Goal: Transaction & Acquisition: Purchase product/service

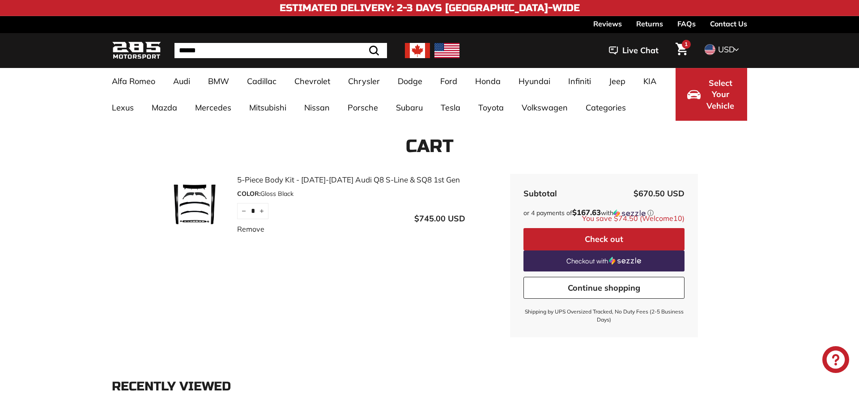
click at [264, 184] on link "5-Piece Body Kit - [DATE]-[DATE] Audi Q8 S-Line & SQ8 1st Gen" at bounding box center [351, 180] width 228 height 12
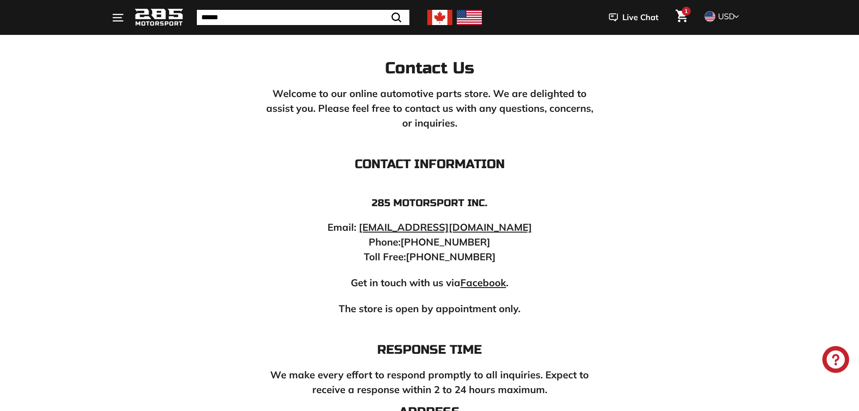
scroll to position [91, 0]
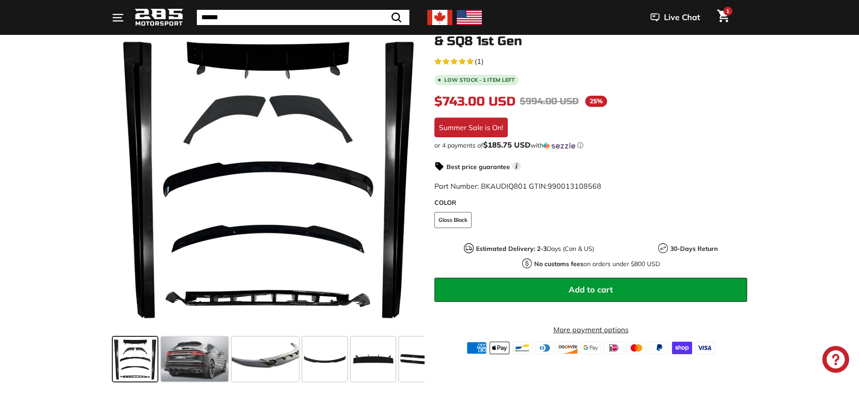
scroll to position [137, 0]
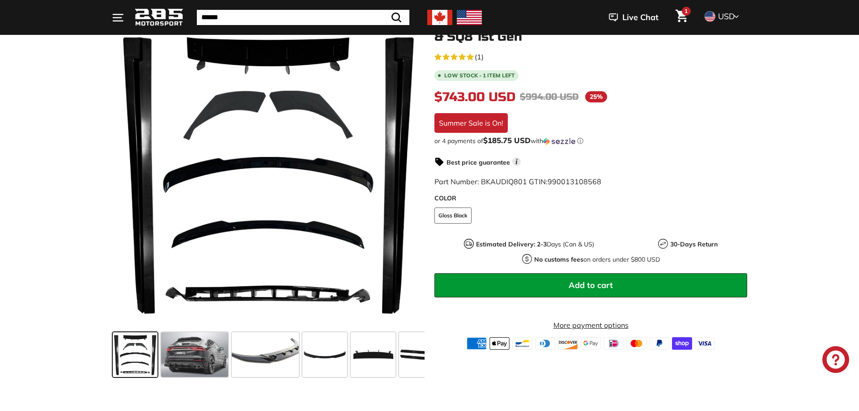
click at [481, 181] on span "Part Number: BKAUDIQ801 GTIN: 990013108568" at bounding box center [517, 181] width 167 height 9
drag, startPoint x: 547, startPoint y: 182, endPoint x: 604, endPoint y: 182, distance: 57.3
click at [604, 182] on div "Part Number: BKAUDIQ801 GTIN: 990013108568" at bounding box center [590, 181] width 313 height 11
click at [589, 186] on span "990013108568" at bounding box center [575, 181] width 54 height 9
